Goal: Check status

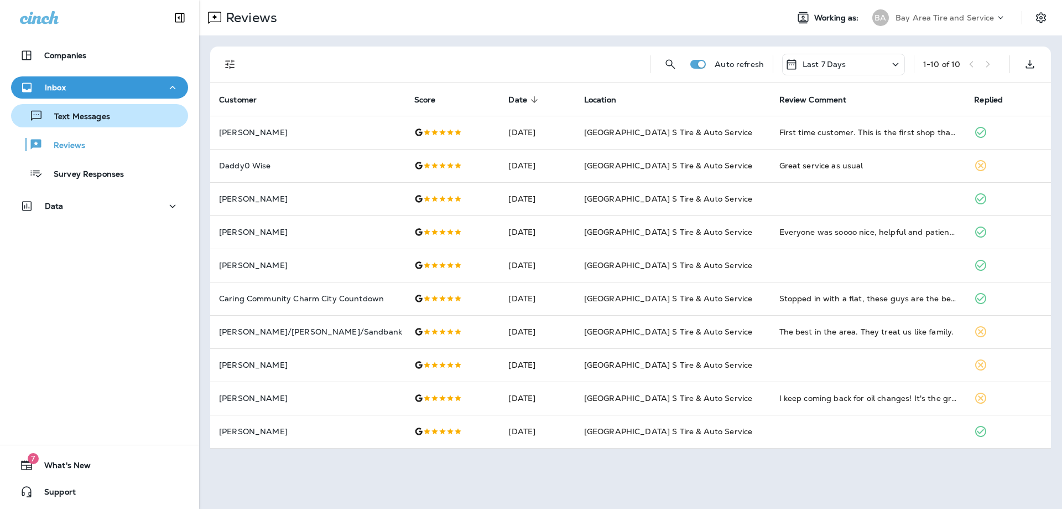
click at [77, 120] on p "Text Messages" at bounding box center [76, 117] width 67 height 11
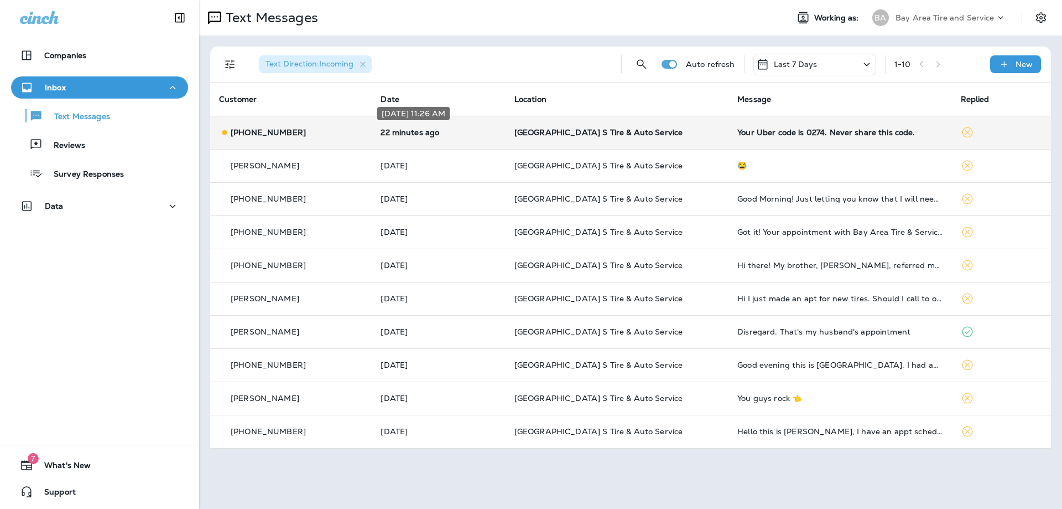
click at [388, 135] on p "22 minutes ago" at bounding box center [439, 132] width 116 height 9
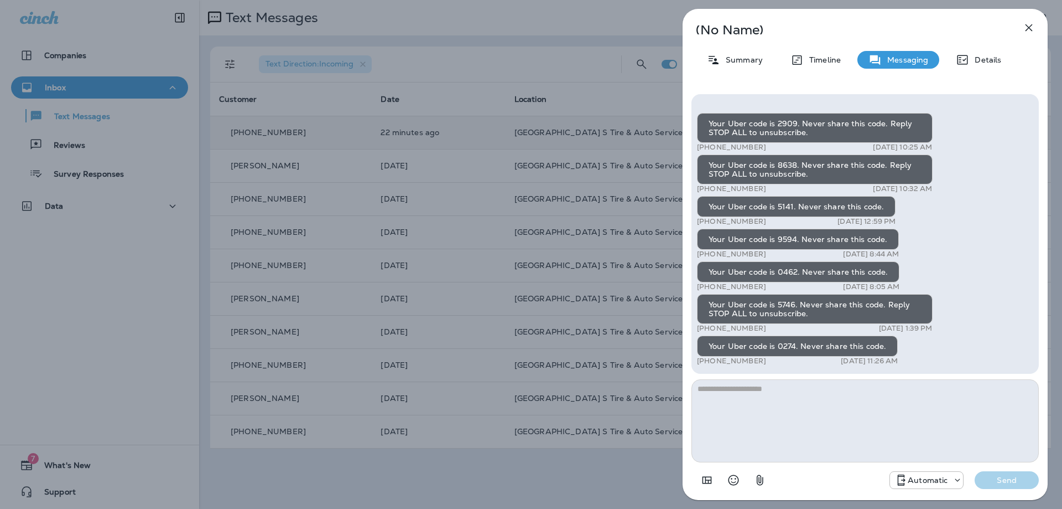
click at [119, 181] on div "(No Name) Summary Timeline Messaging Details Your Uber code is 2909. Never shar…" at bounding box center [531, 254] width 1062 height 509
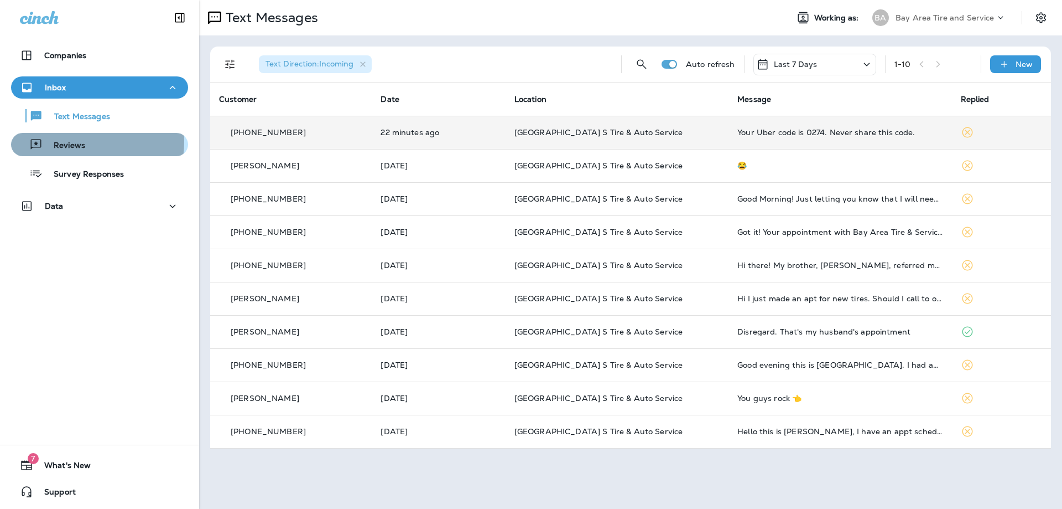
click at [72, 142] on p "Reviews" at bounding box center [64, 146] width 43 height 11
